Goal: Information Seeking & Learning: Understand process/instructions

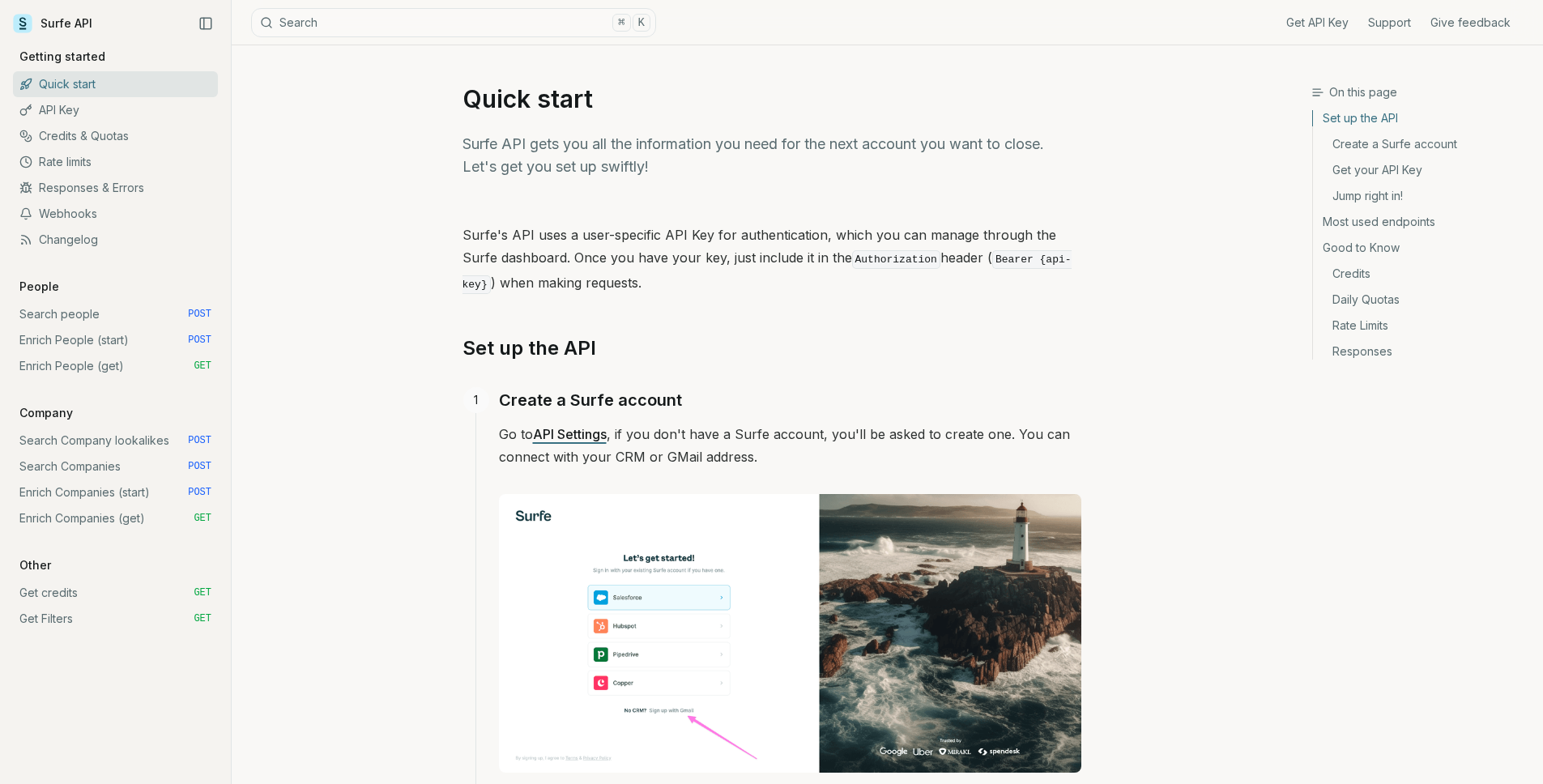
click at [101, 314] on link "Search people POST" at bounding box center [116, 314] width 205 height 26
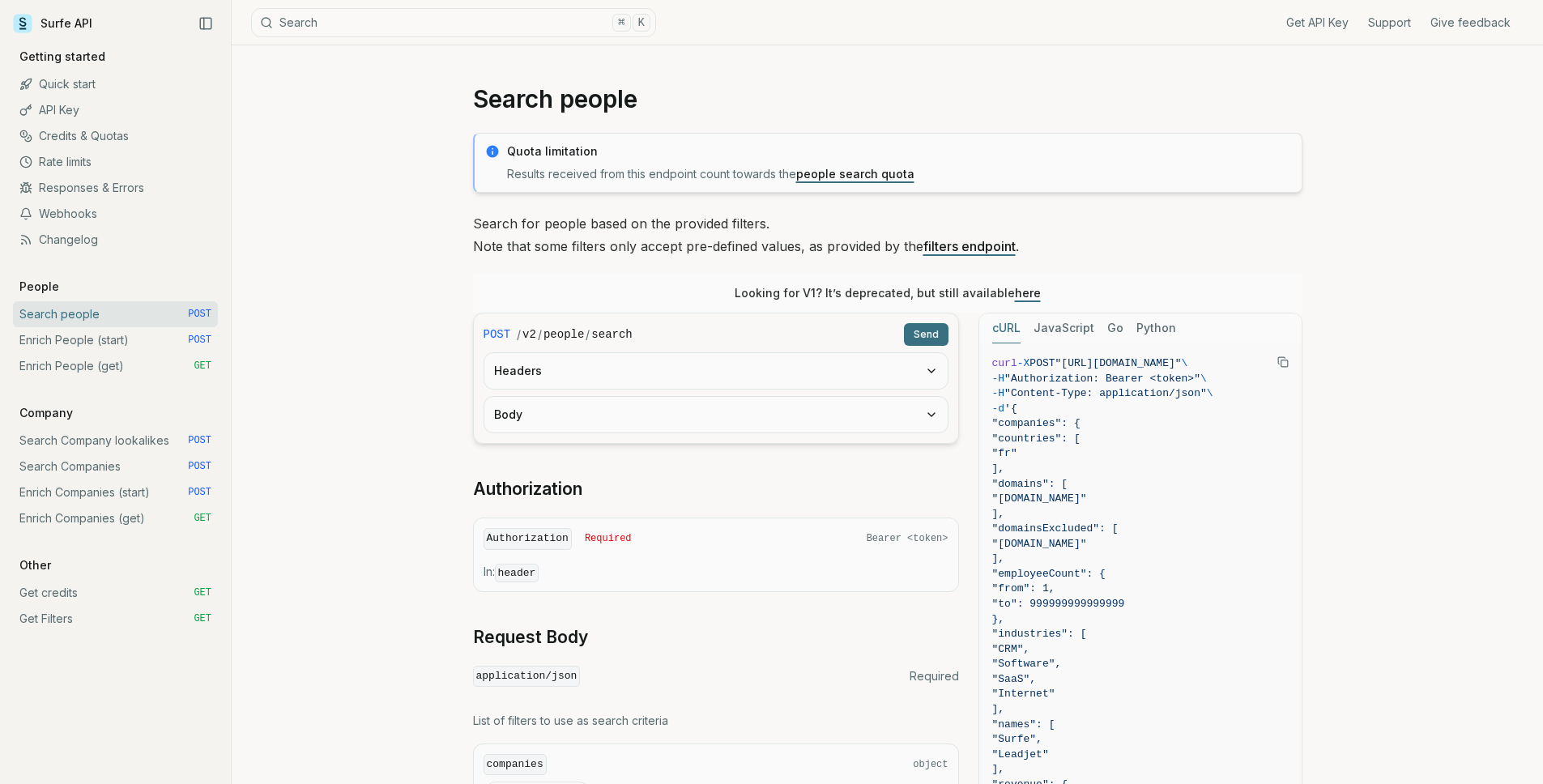
click at [572, 381] on button "Headers" at bounding box center [716, 371] width 464 height 36
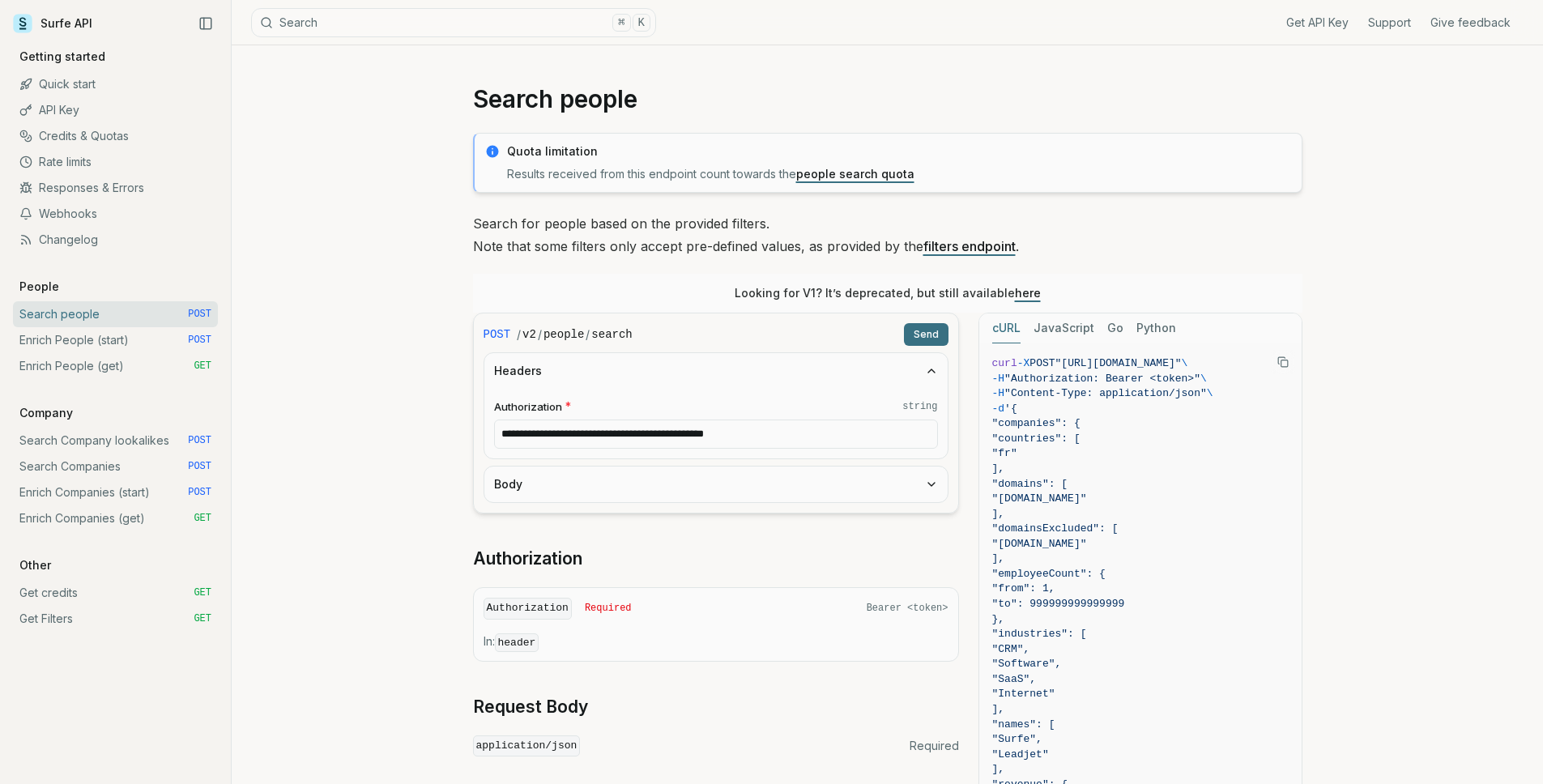
click at [563, 493] on button "Body" at bounding box center [716, 484] width 464 height 36
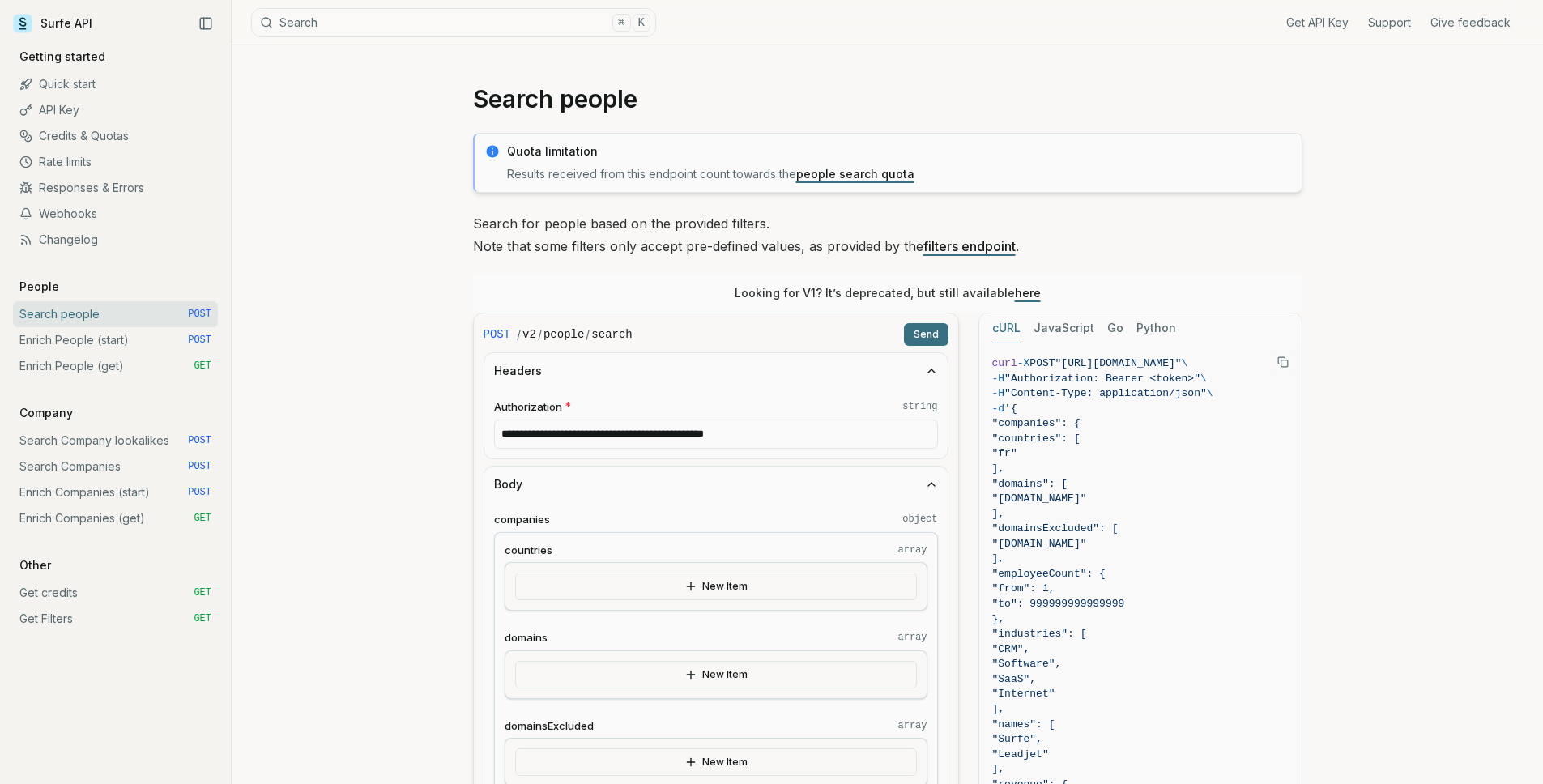
click at [1030, 289] on link "here" at bounding box center [1028, 293] width 26 height 14
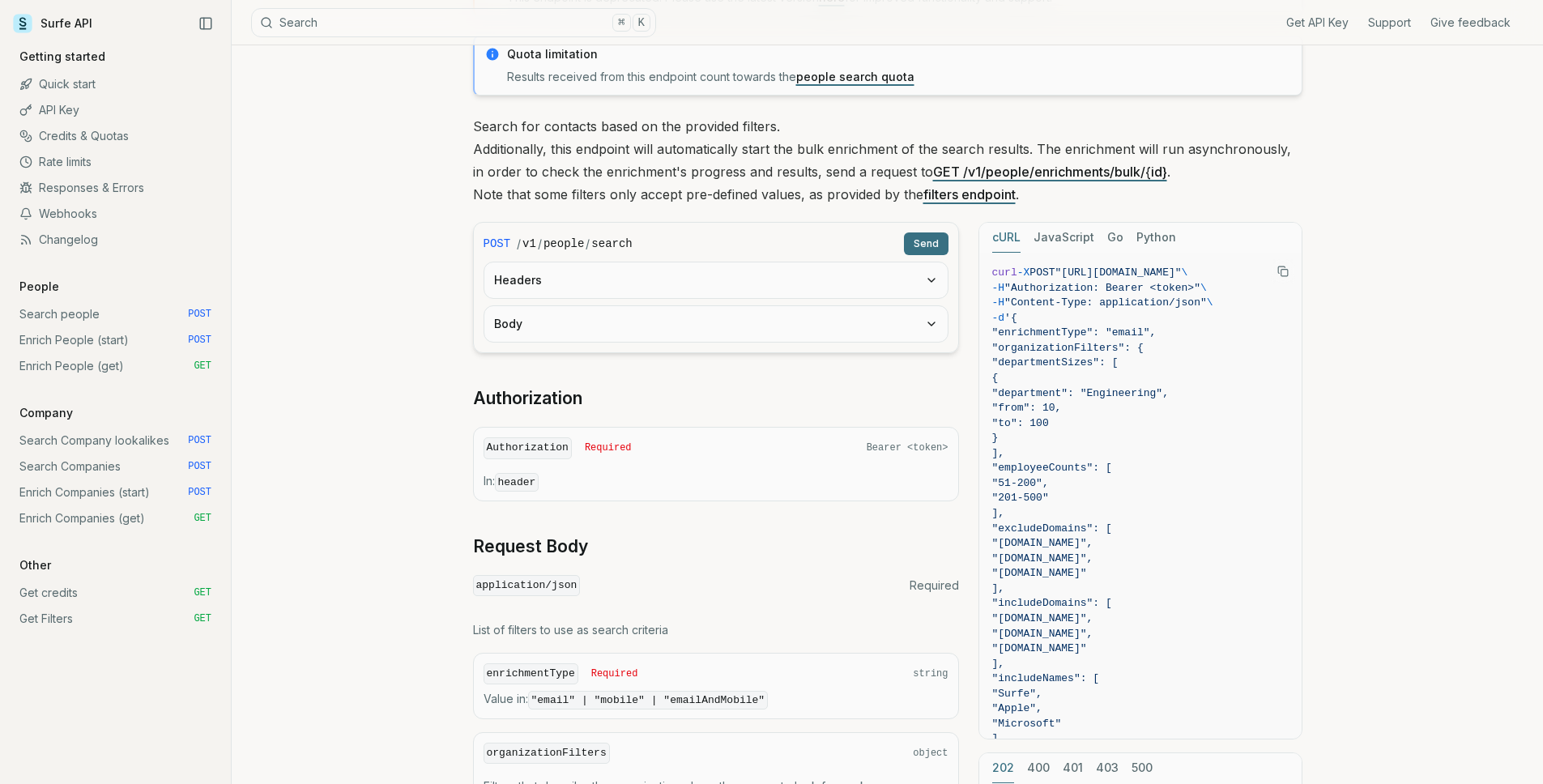
scroll to position [187, 0]
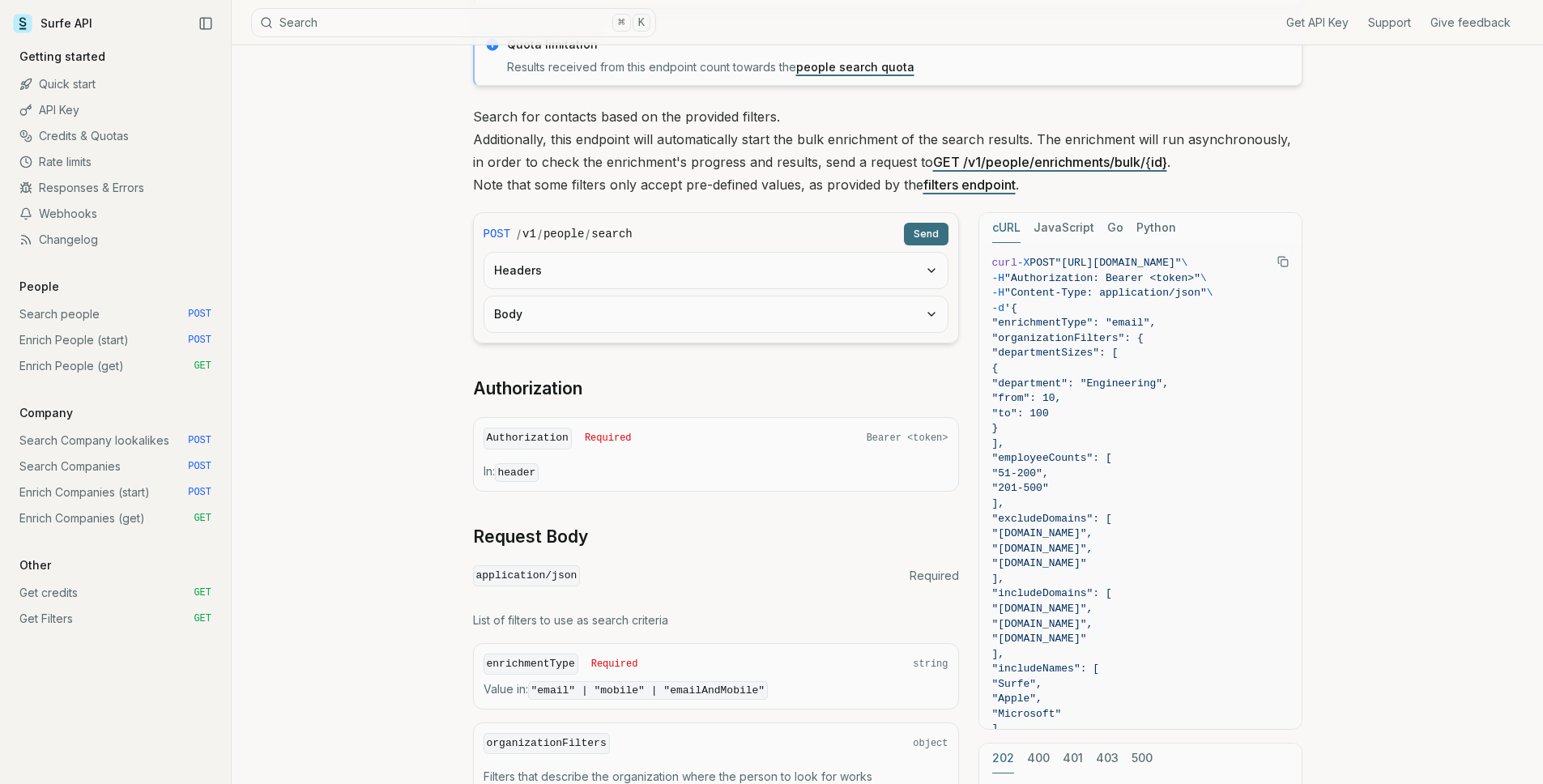
click at [651, 279] on button "Headers" at bounding box center [716, 270] width 464 height 36
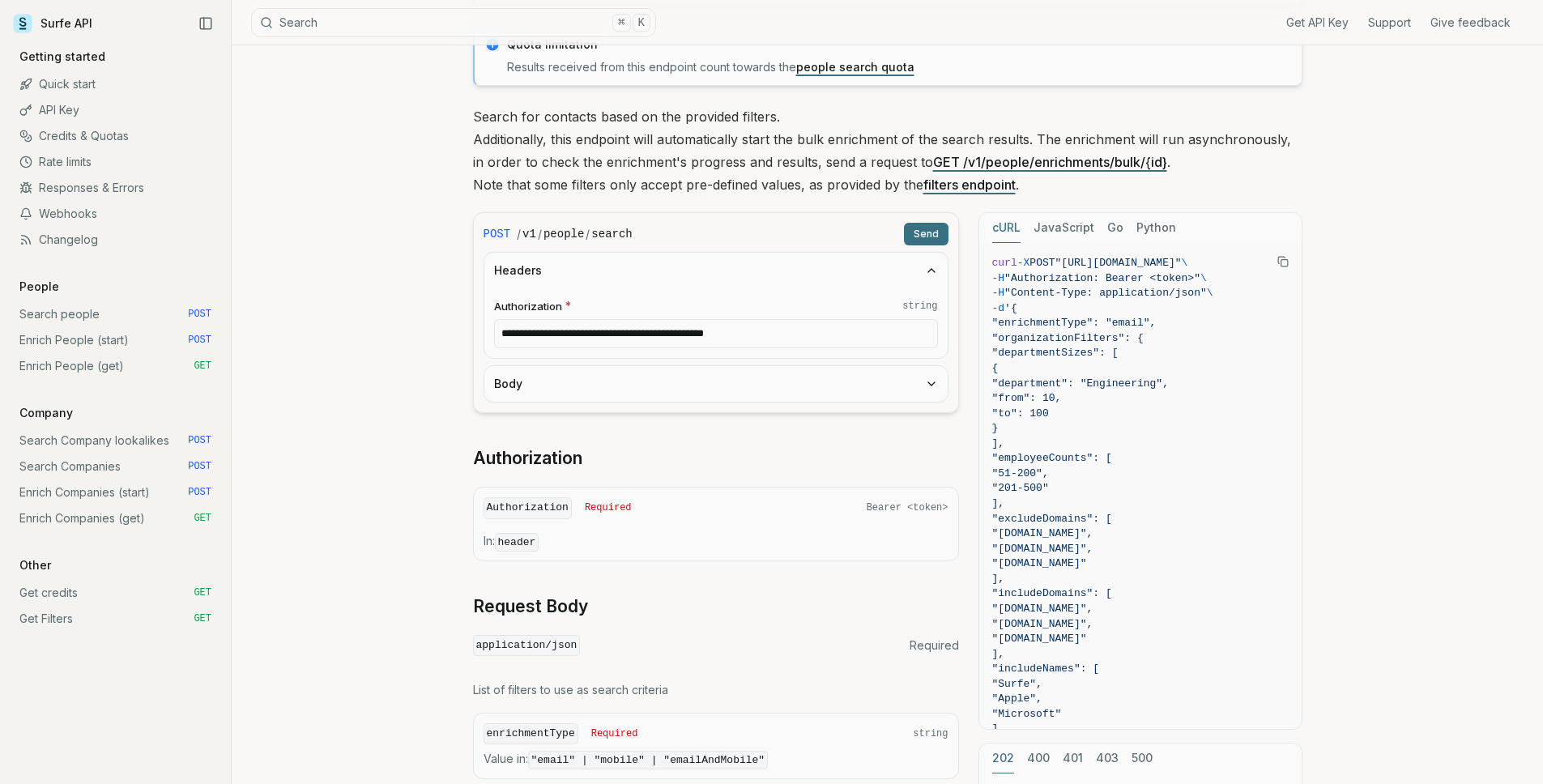
click at [614, 372] on button "Body" at bounding box center [716, 384] width 464 height 36
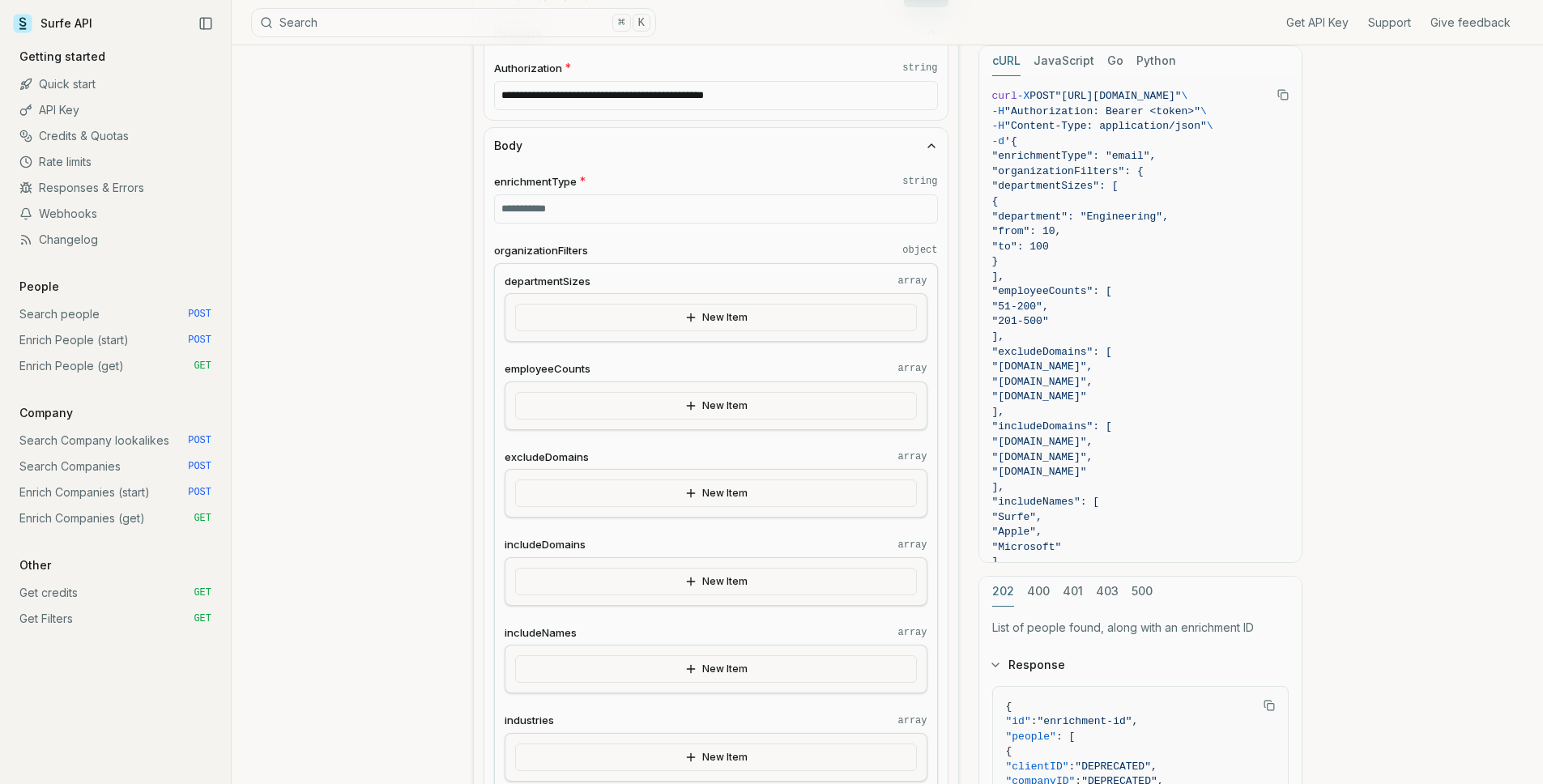
scroll to position [430, 0]
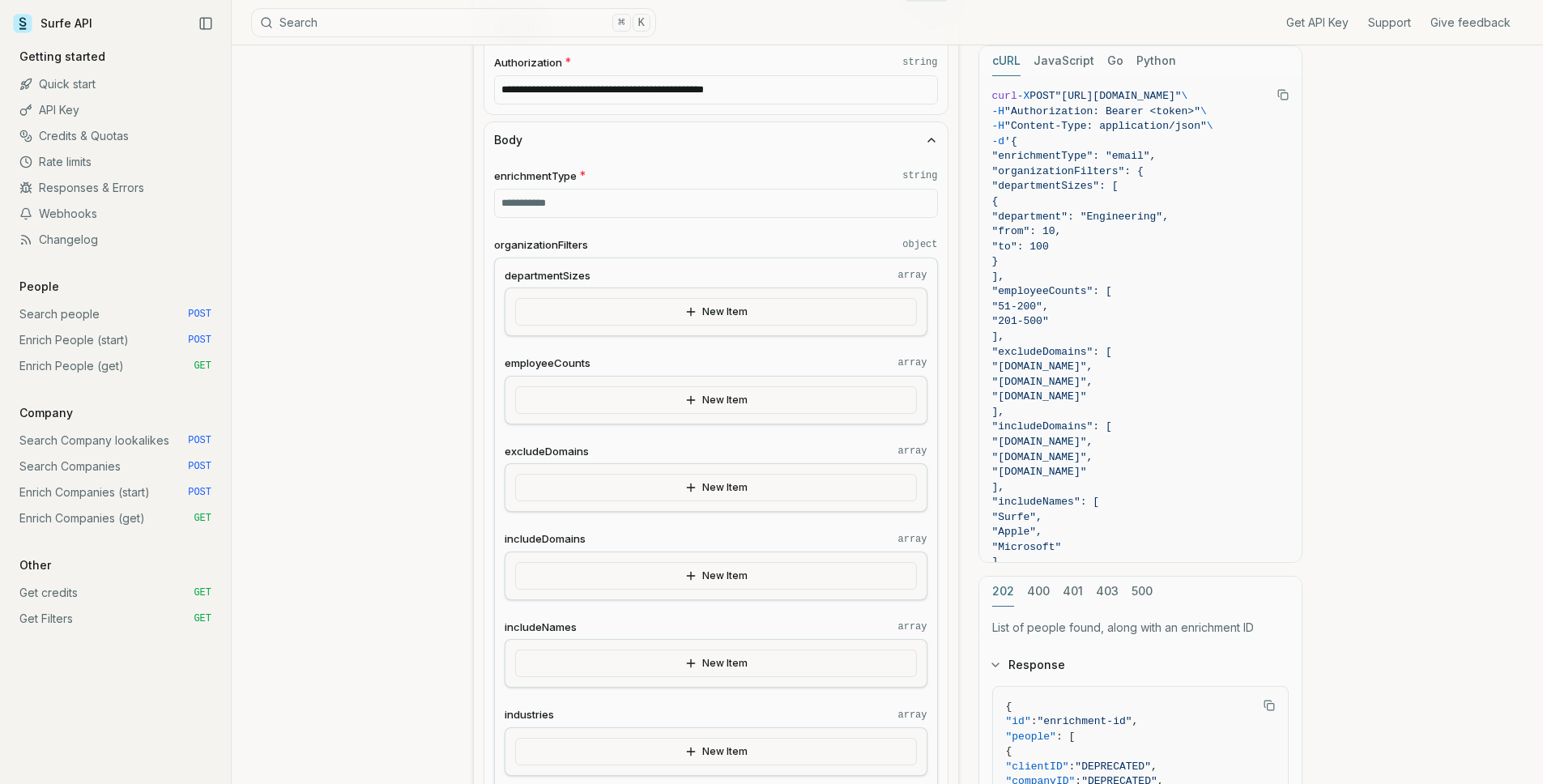
click at [628, 210] on input "enrichmentType * string" at bounding box center [716, 202] width 444 height 29
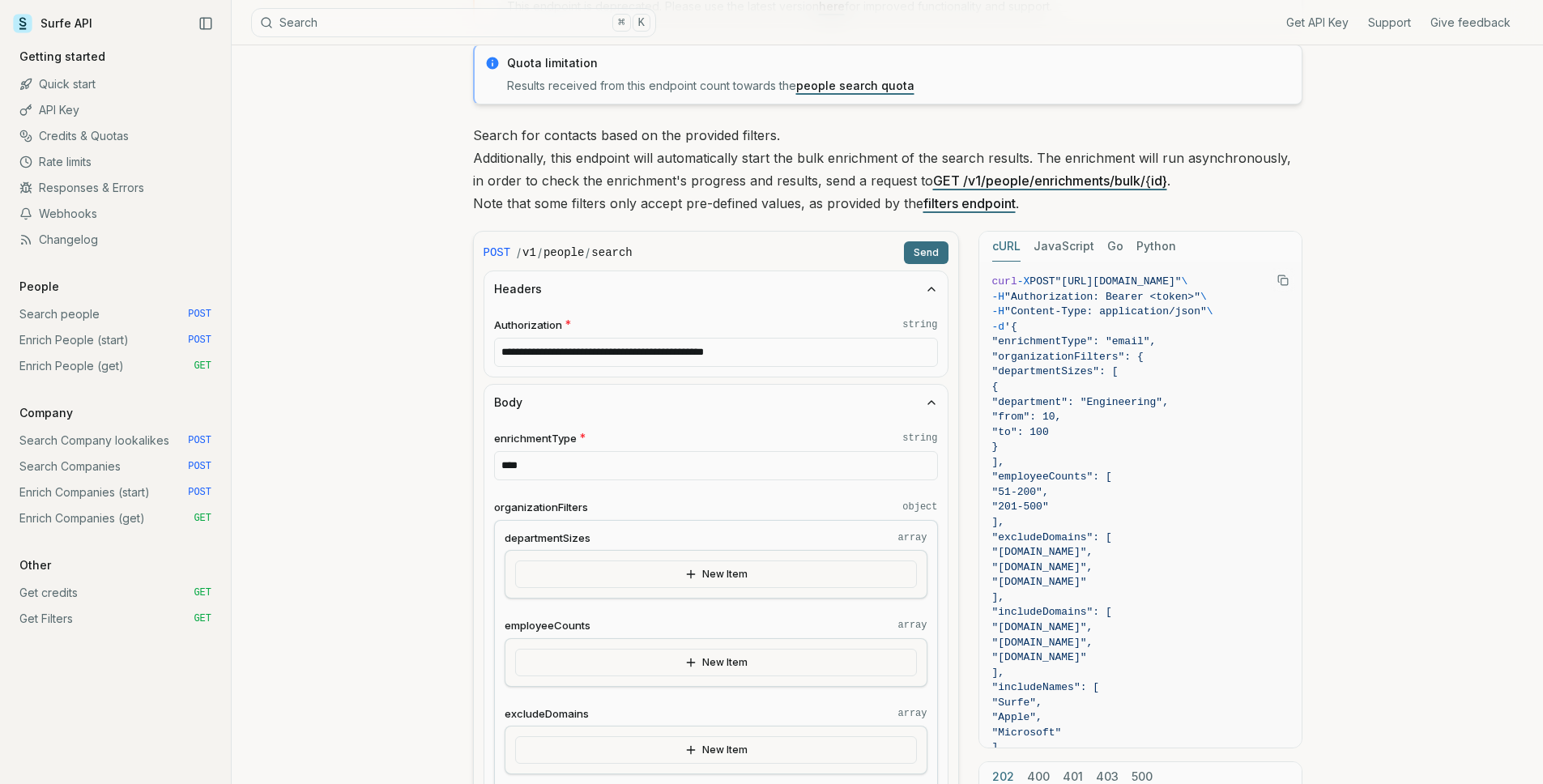
type input "****"
click at [911, 253] on button "Send" at bounding box center [926, 252] width 45 height 23
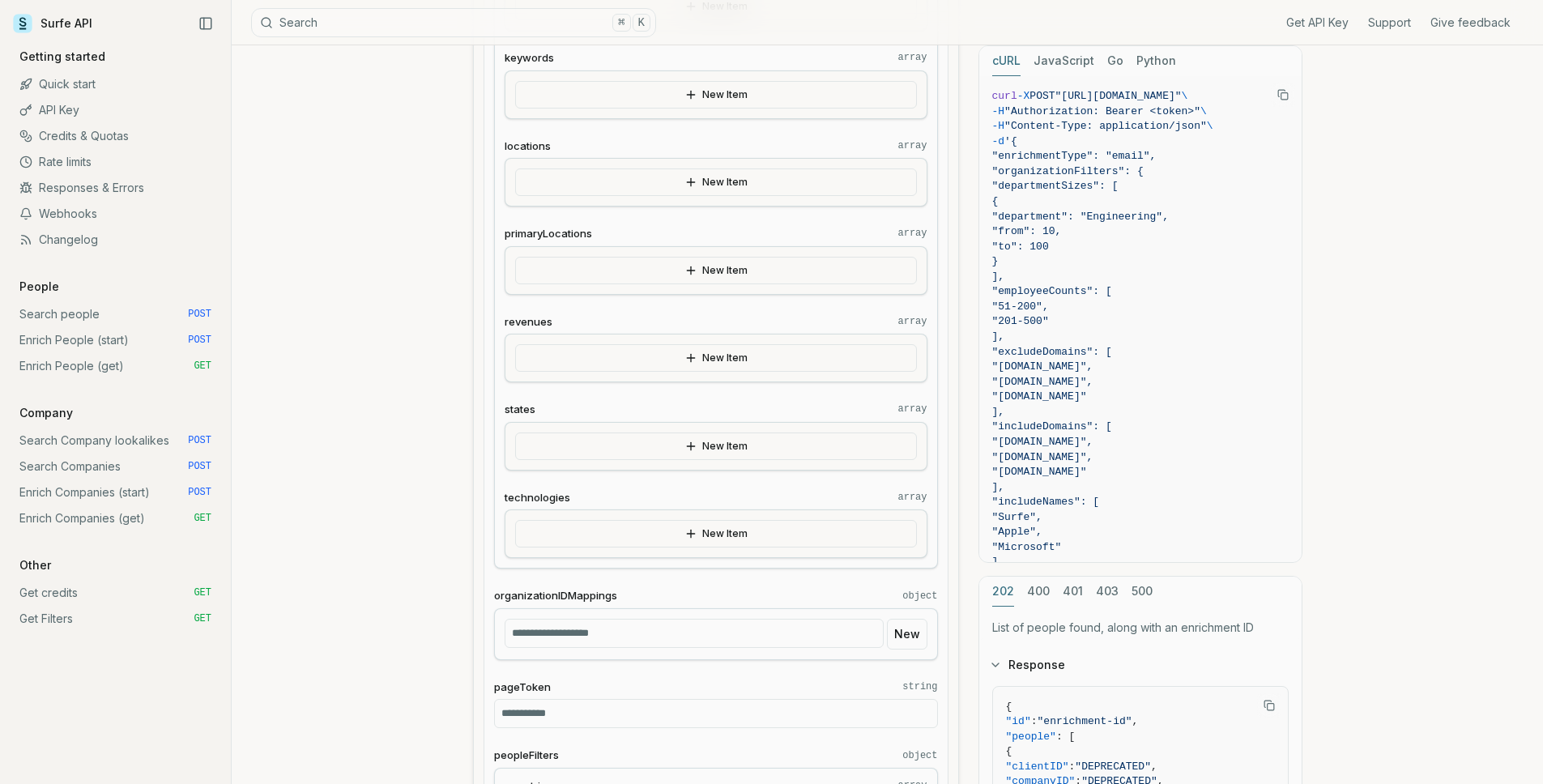
scroll to position [1165, 0]
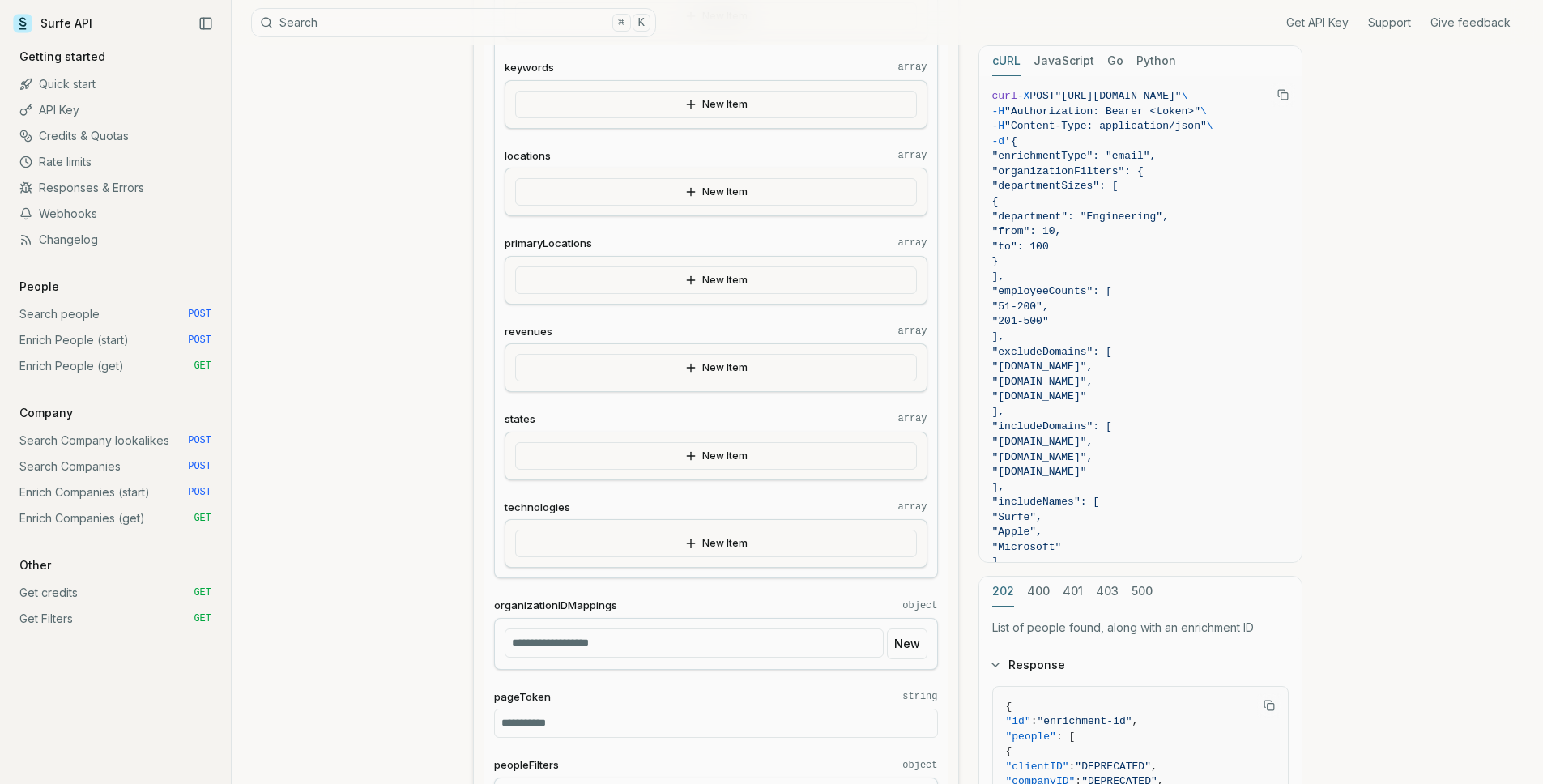
click at [627, 277] on button "New Item" at bounding box center [716, 279] width 402 height 27
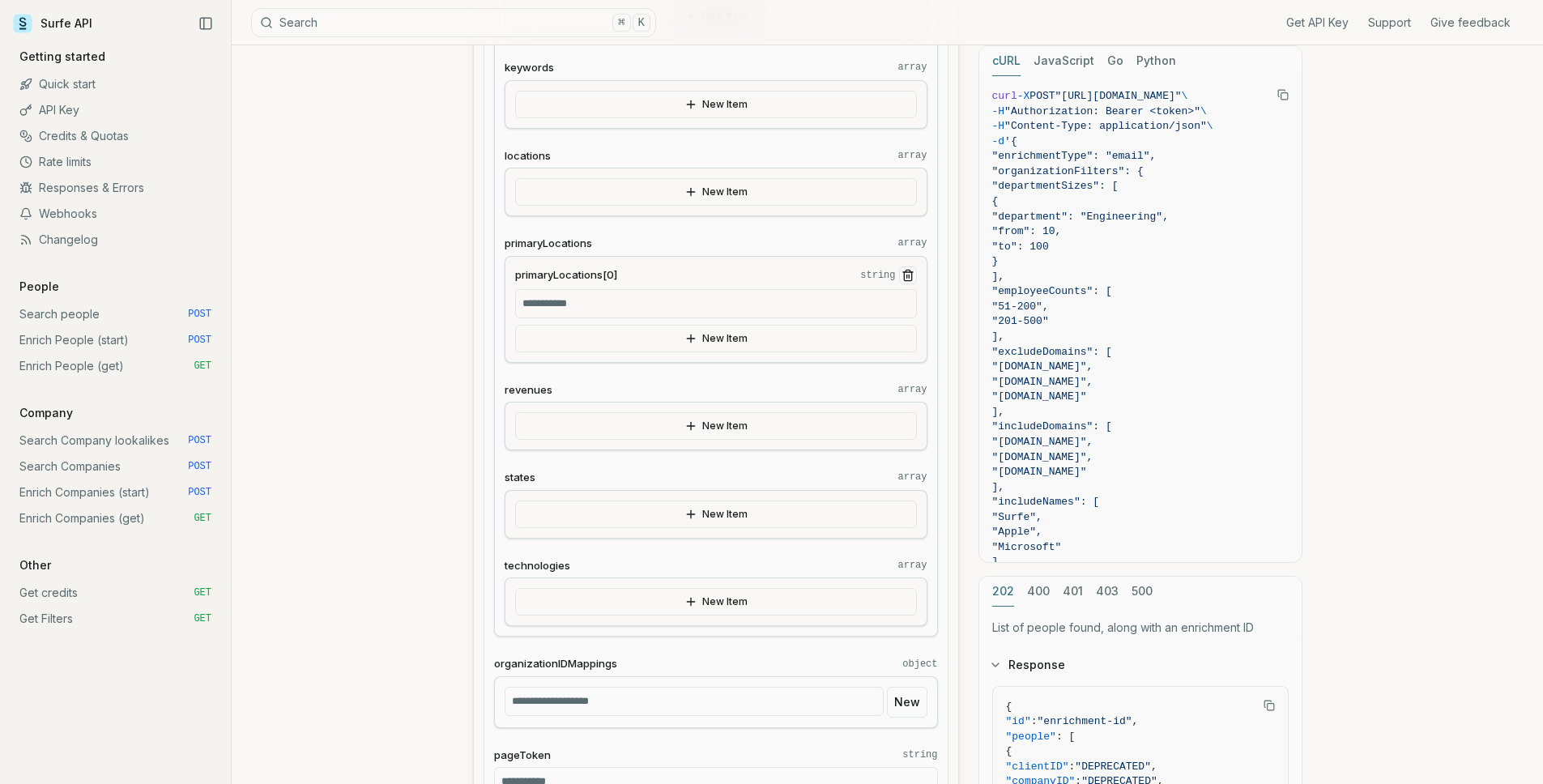
click at [610, 309] on input "primaryLocations[0] string" at bounding box center [716, 303] width 402 height 29
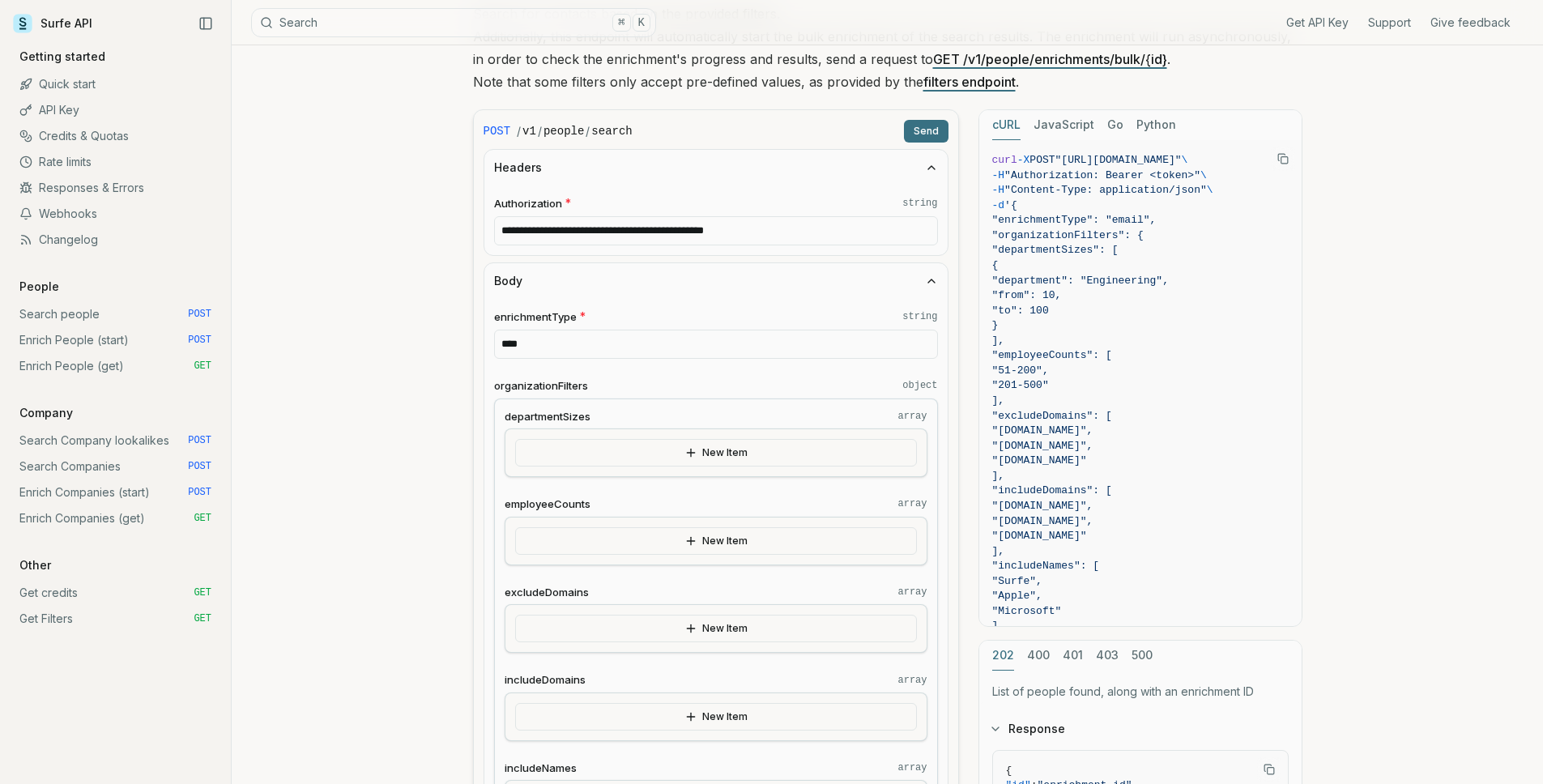
scroll to position [286, 0]
type input "**"
drag, startPoint x: 568, startPoint y: 342, endPoint x: 442, endPoint y: 335, distance: 126.2
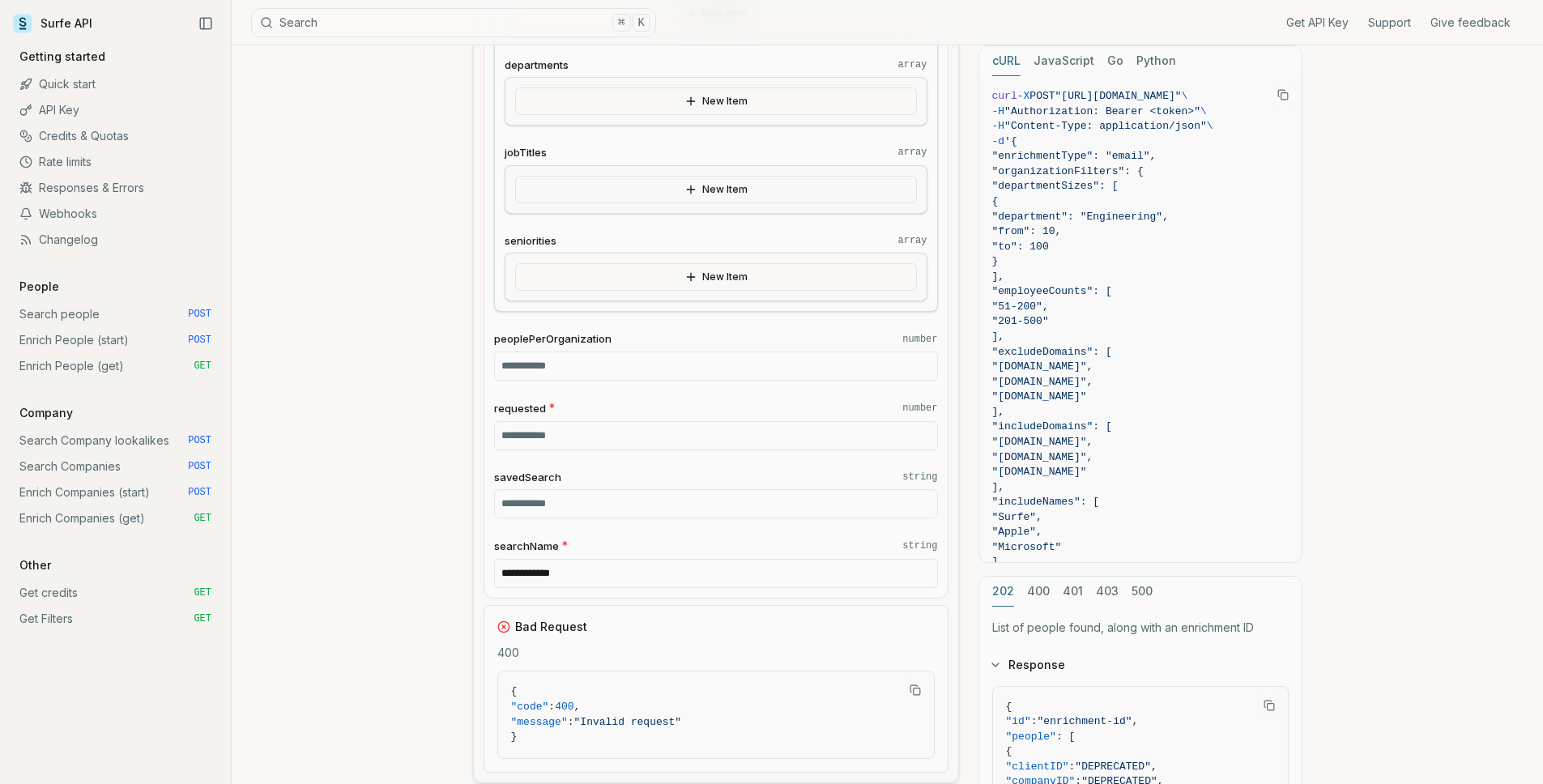
scroll to position [2040, 0]
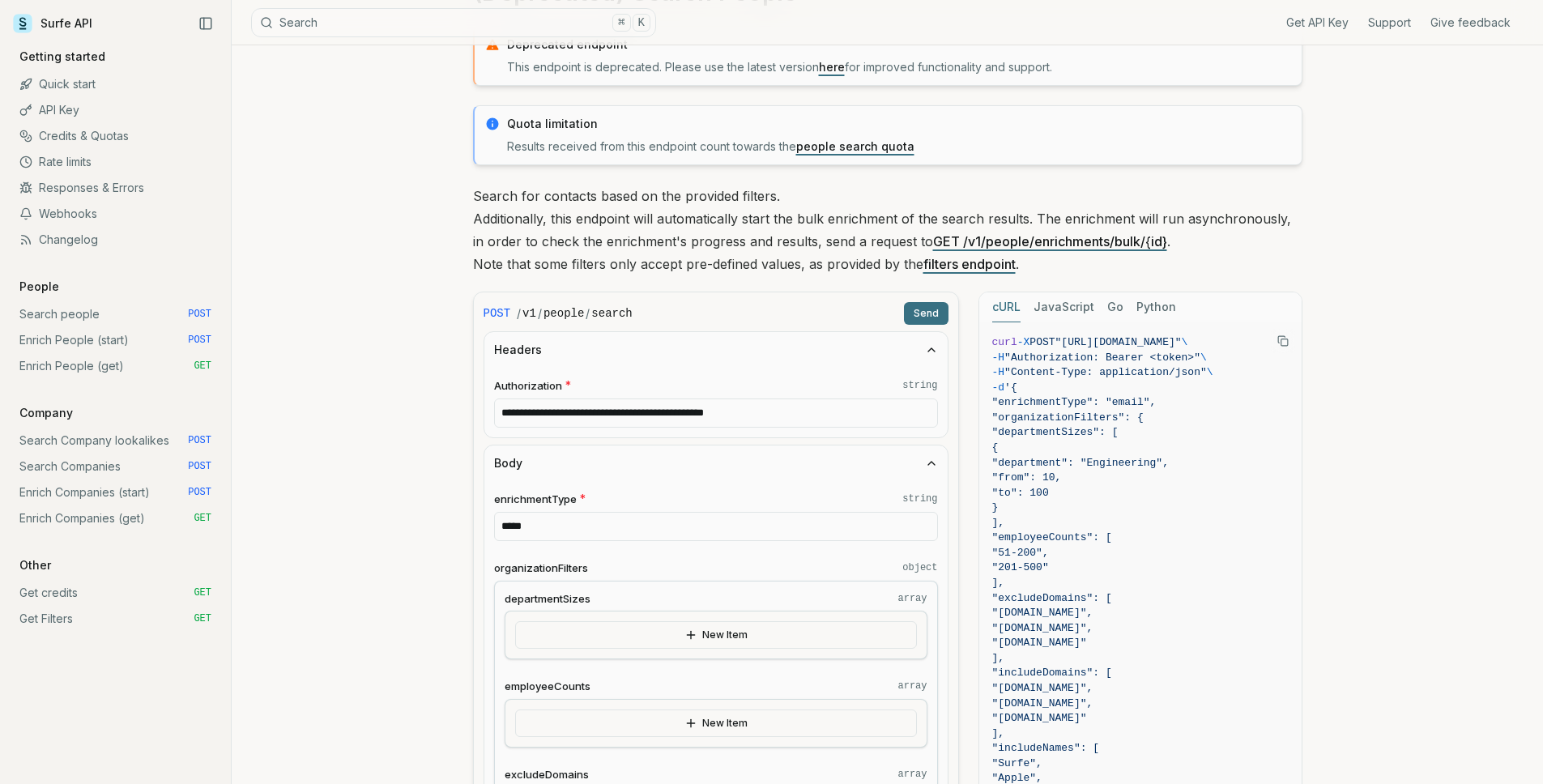
type input "*****"
click at [928, 312] on button "Send" at bounding box center [926, 314] width 45 height 23
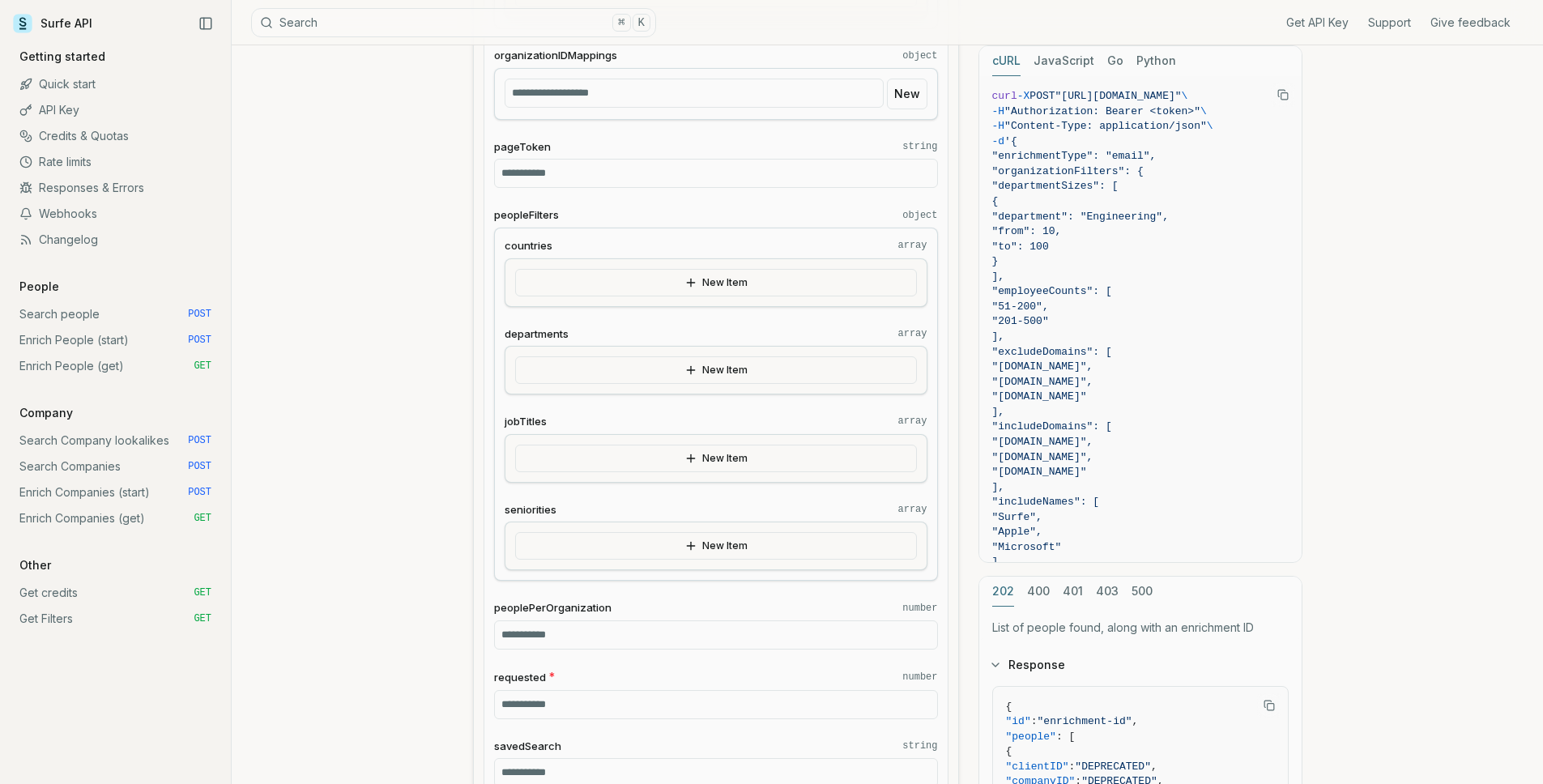
scroll to position [1760, 0]
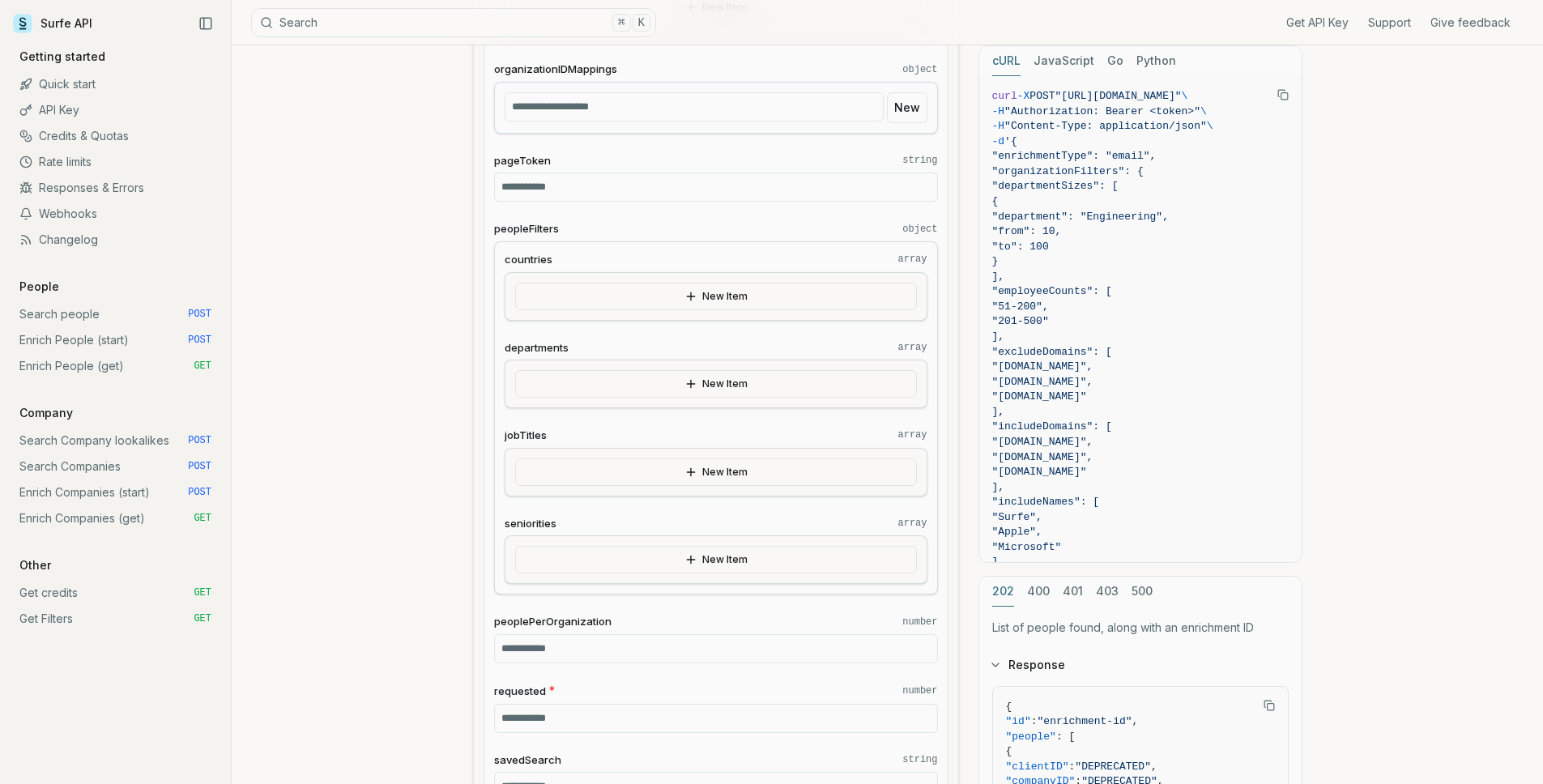
click at [635, 307] on button "New Item" at bounding box center [716, 296] width 402 height 27
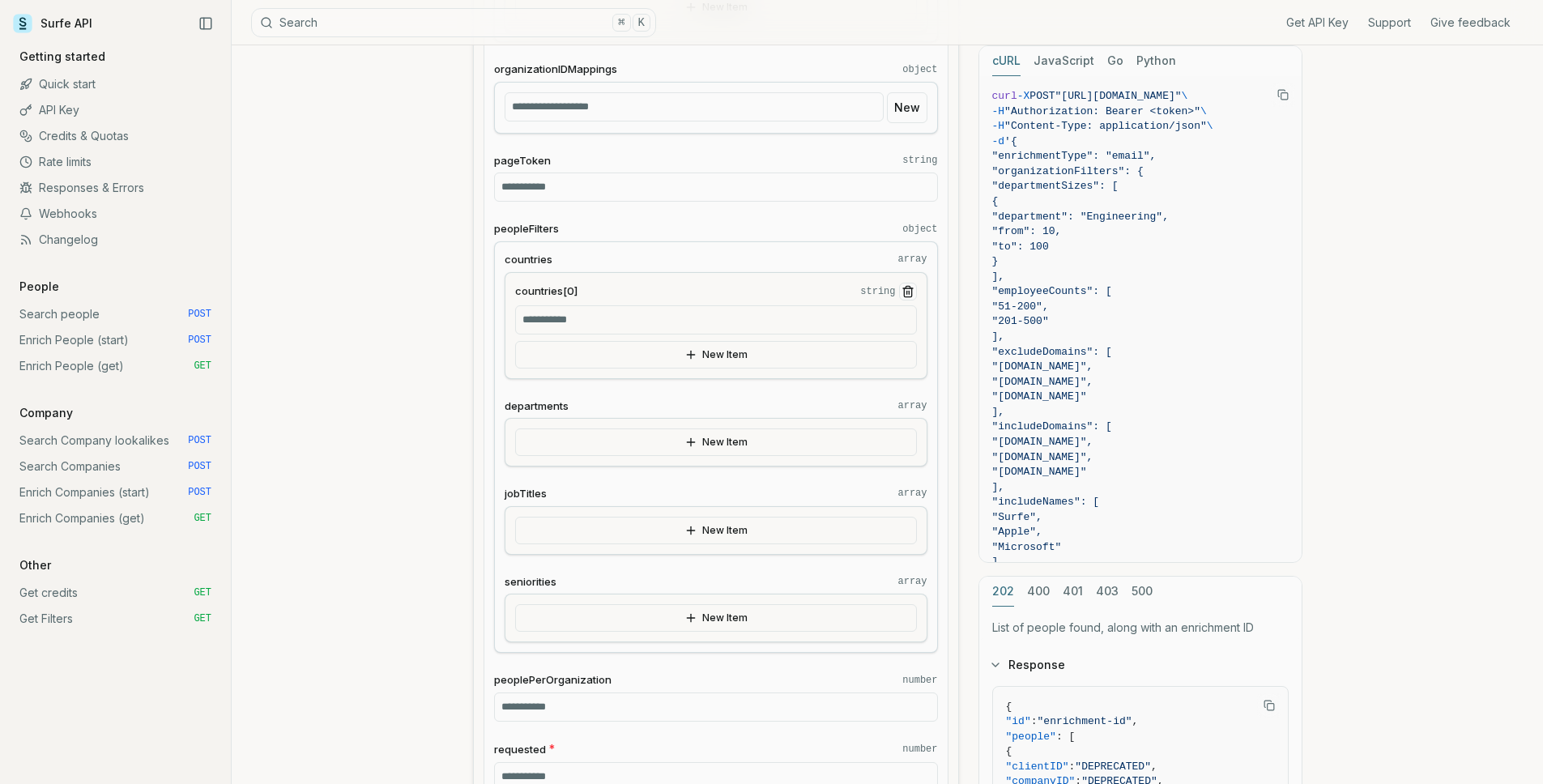
click at [630, 329] on input "countries[0] string" at bounding box center [716, 320] width 402 height 29
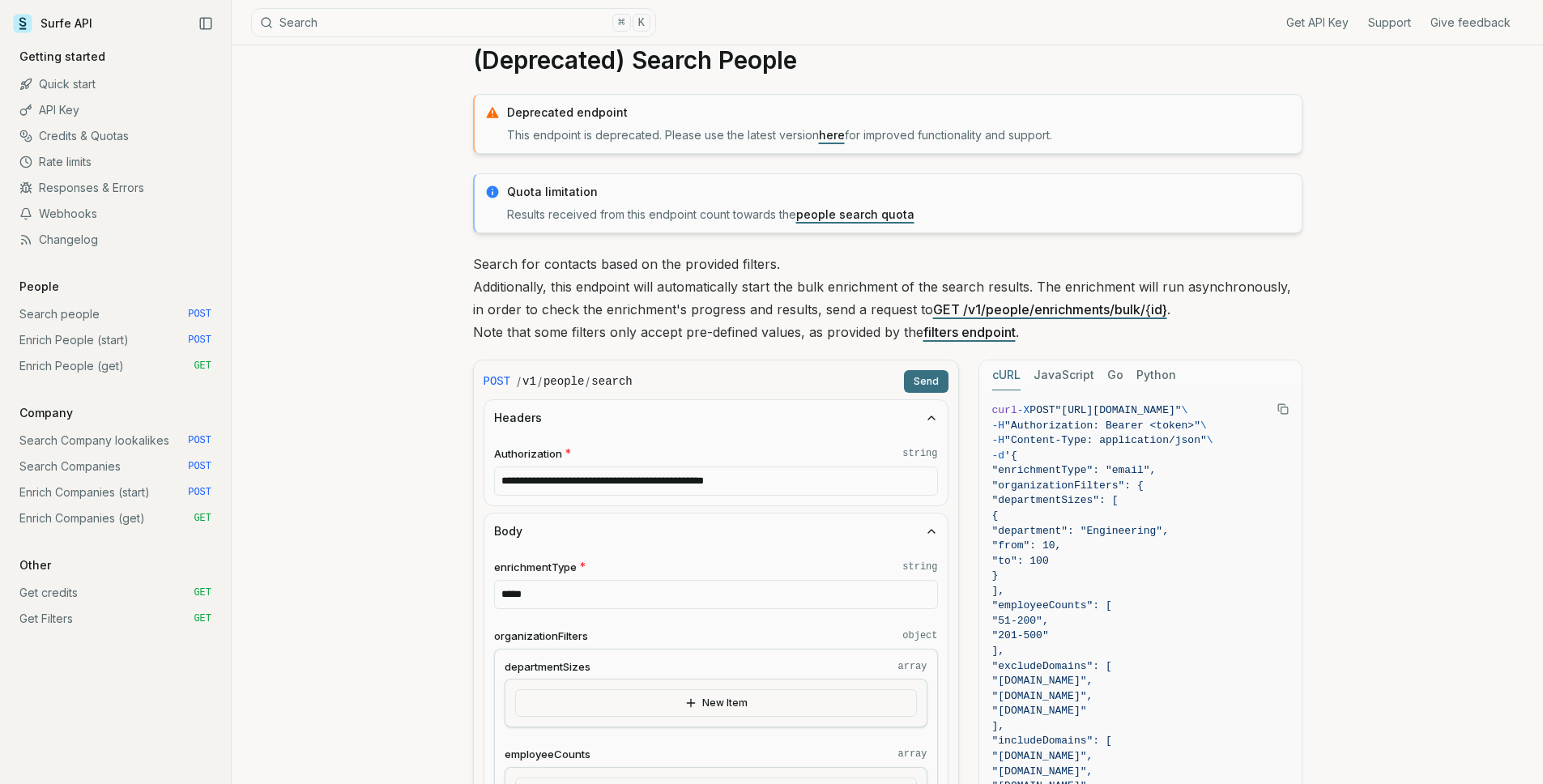
scroll to position [0, 0]
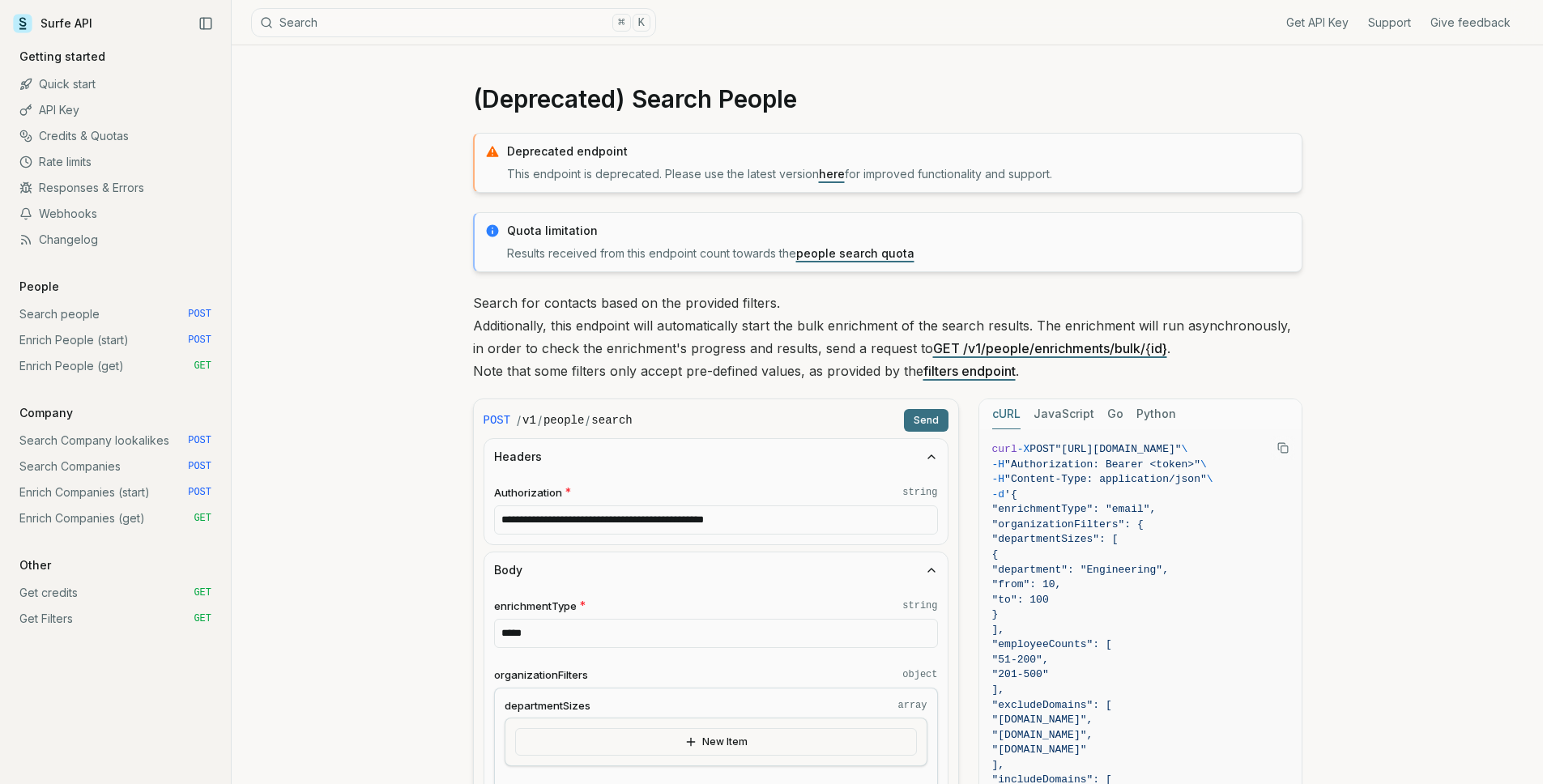
type input "**"
click at [924, 414] on button "Send" at bounding box center [926, 420] width 45 height 23
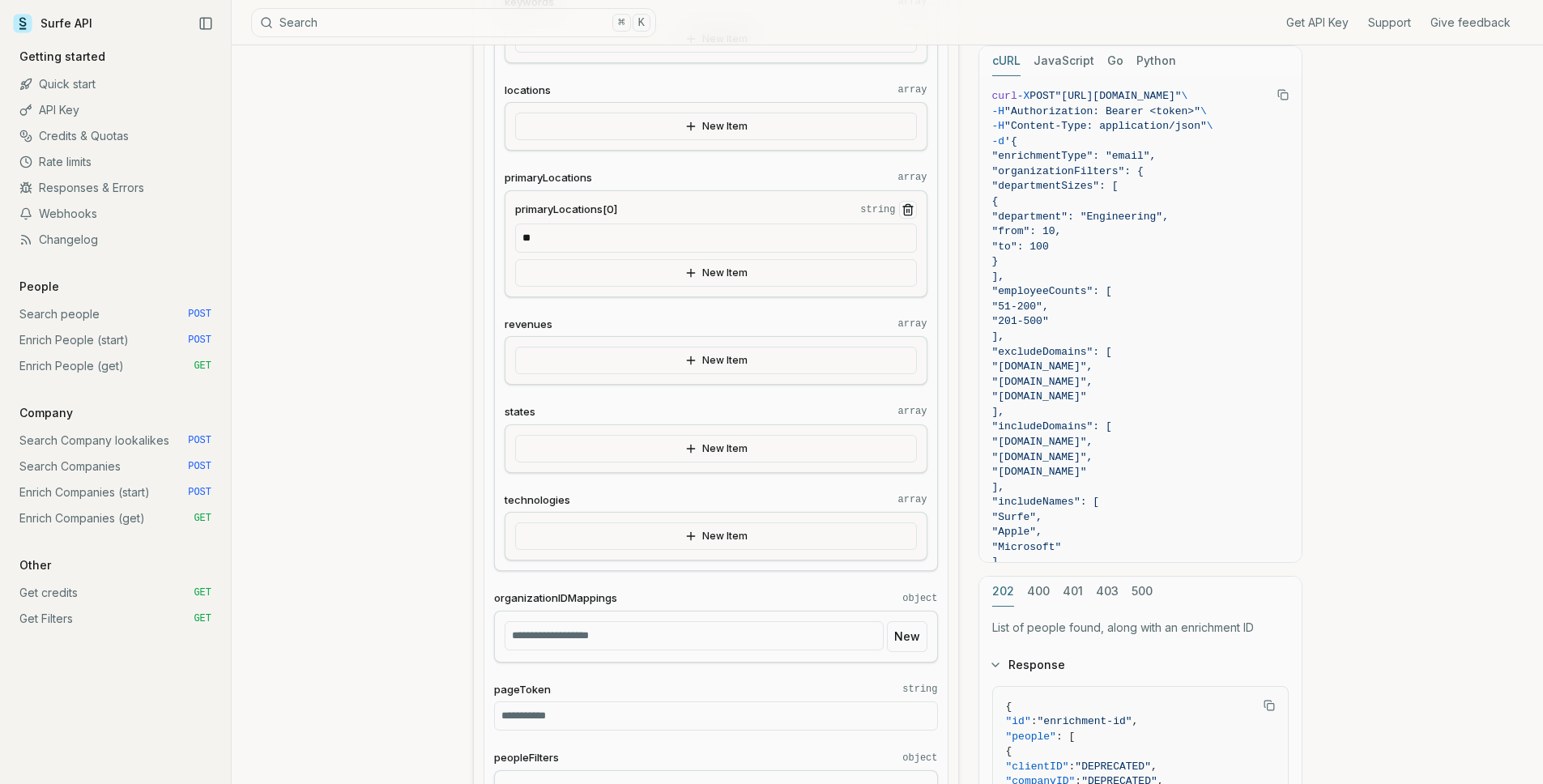
scroll to position [1230, 0]
click at [910, 216] on button "primaryLocations[0] string" at bounding box center [908, 210] width 18 height 18
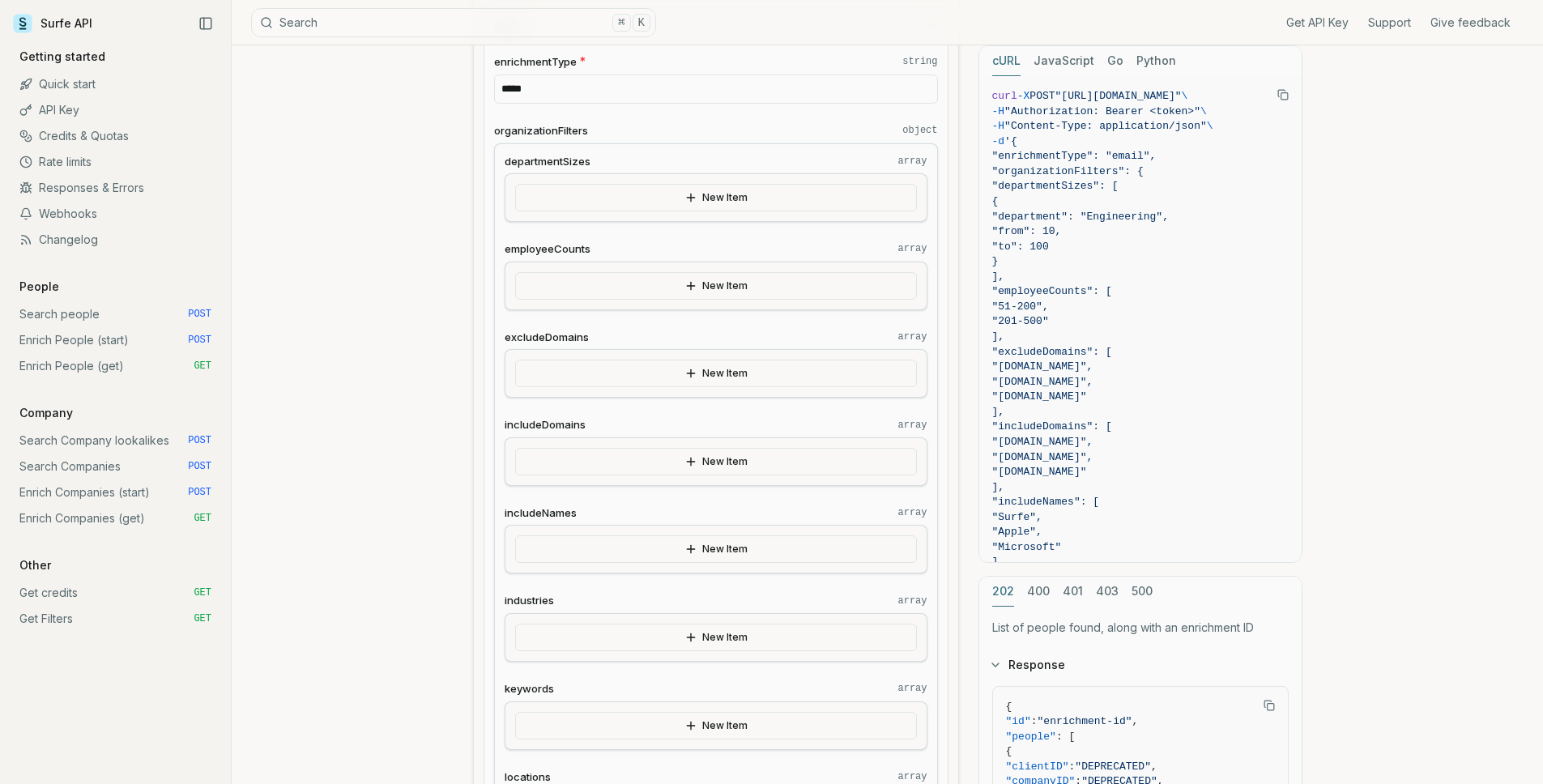
scroll to position [538, 0]
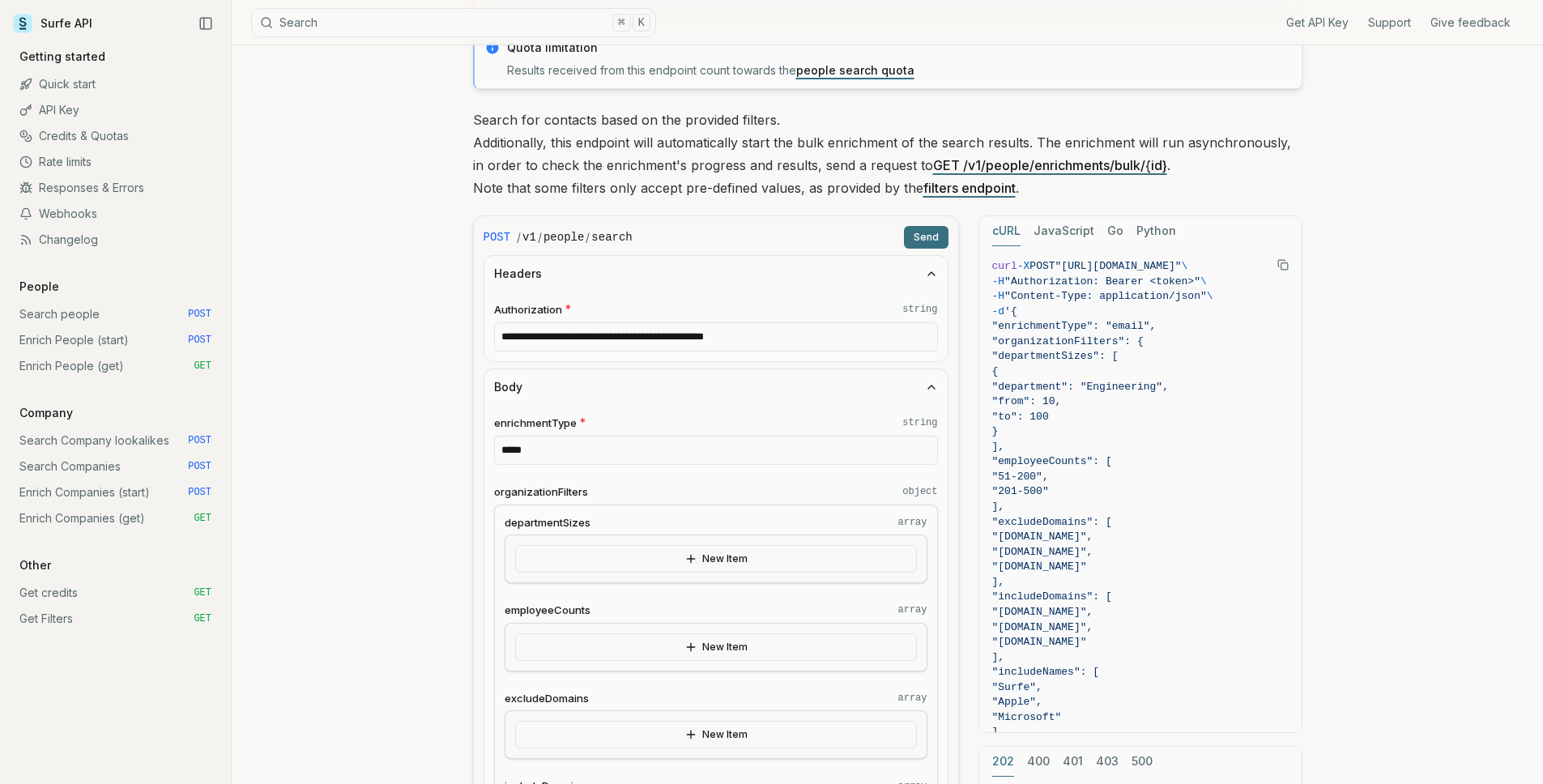
click at [934, 231] on button "Send" at bounding box center [926, 237] width 45 height 23
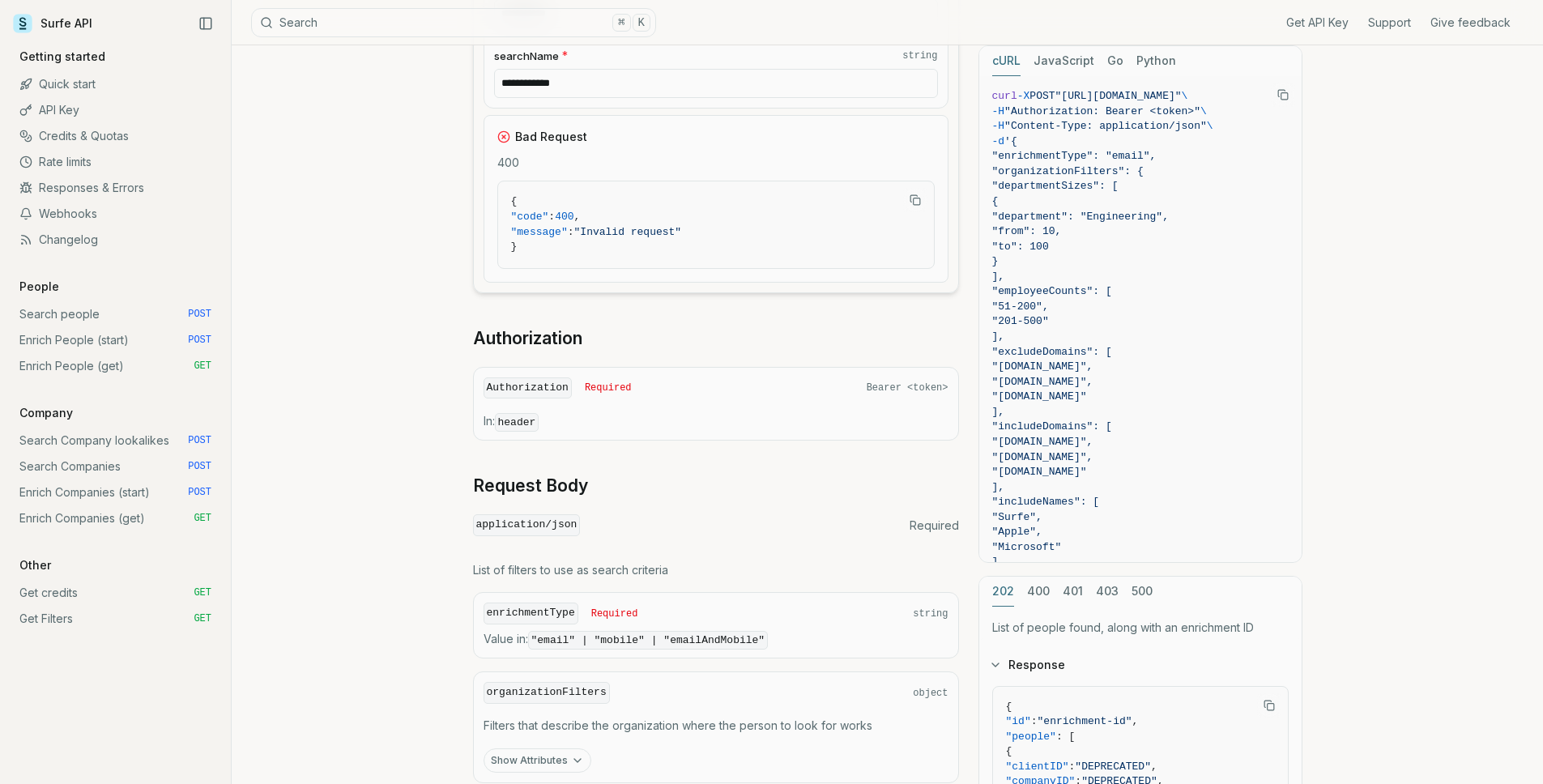
scroll to position [2534, 0]
